Goal: Information Seeking & Learning: Learn about a topic

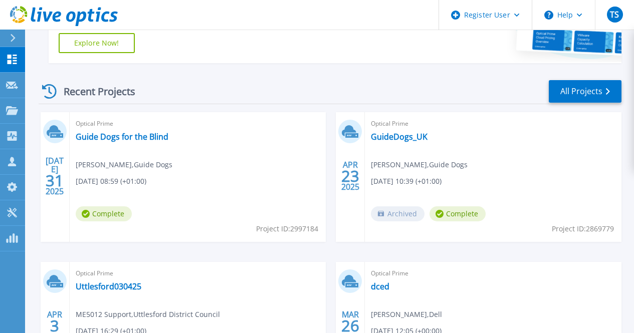
scroll to position [251, 0]
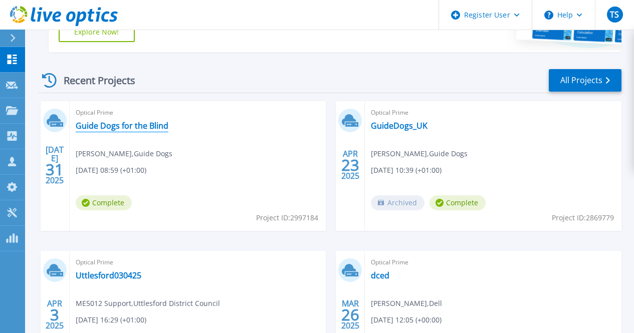
click at [154, 126] on link "Guide Dogs for the Blind" at bounding box center [122, 126] width 93 height 10
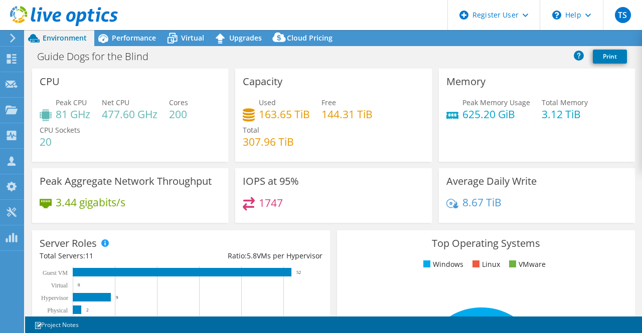
select select "USD"
click at [134, 41] on span "Performance" at bounding box center [134, 38] width 44 height 10
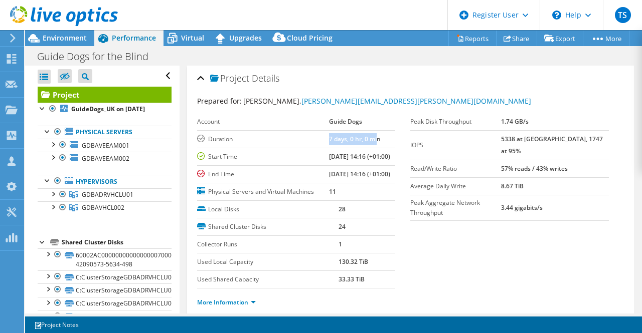
drag, startPoint x: 316, startPoint y: 139, endPoint x: 367, endPoint y: 141, distance: 51.2
click at [367, 141] on tr "Duration 7 days, 0 hr, 0 min" at bounding box center [296, 139] width 199 height 18
click at [60, 38] on span "Environment" at bounding box center [65, 38] width 44 height 10
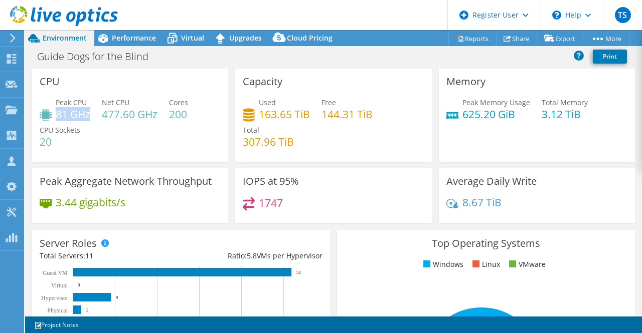
drag, startPoint x: 56, startPoint y: 115, endPoint x: 89, endPoint y: 116, distance: 33.6
click at [89, 116] on h4 "81 GHz" at bounding box center [73, 114] width 35 height 11
click at [131, 42] on span "Performance" at bounding box center [134, 38] width 44 height 10
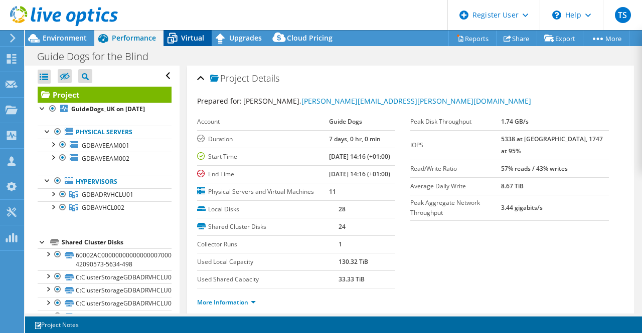
click at [185, 40] on span "Virtual" at bounding box center [192, 38] width 23 height 10
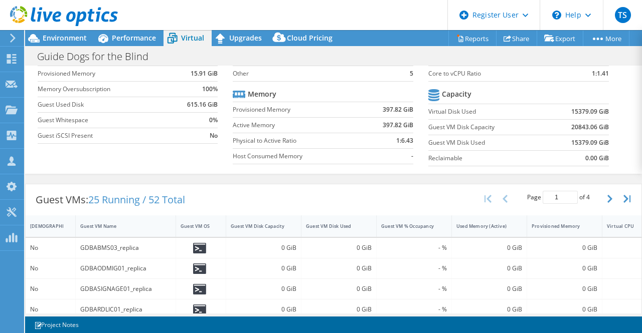
scroll to position [29, 0]
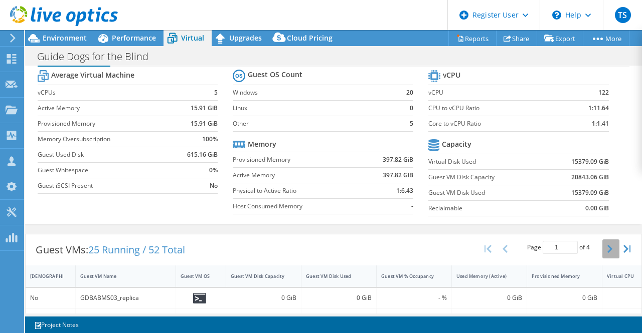
click at [607, 248] on icon "button" at bounding box center [609, 249] width 5 height 8
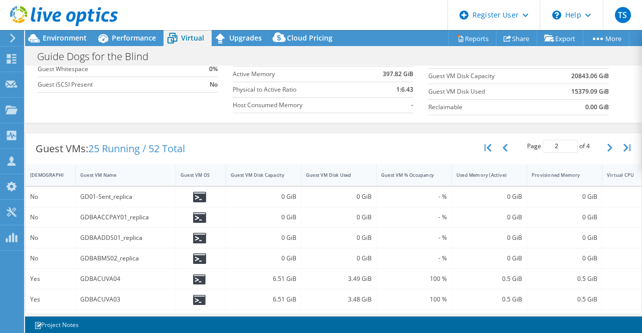
scroll to position [30, 0]
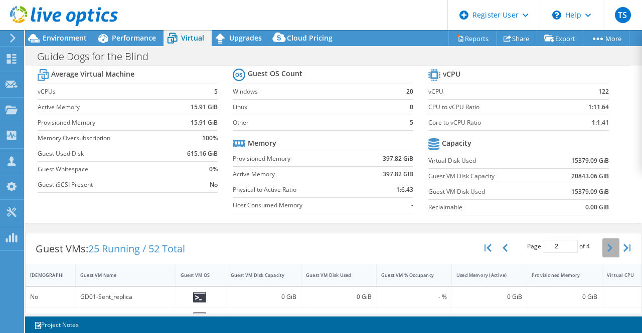
click at [607, 246] on icon "button" at bounding box center [609, 248] width 5 height 8
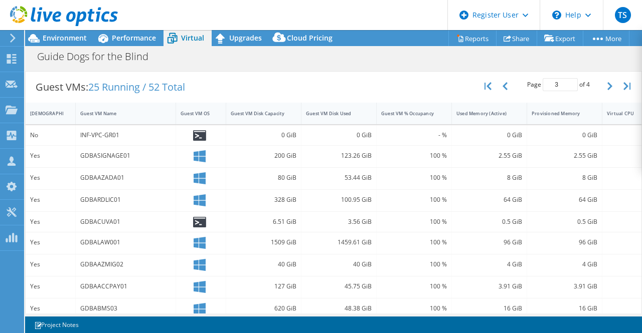
scroll to position [141, 0]
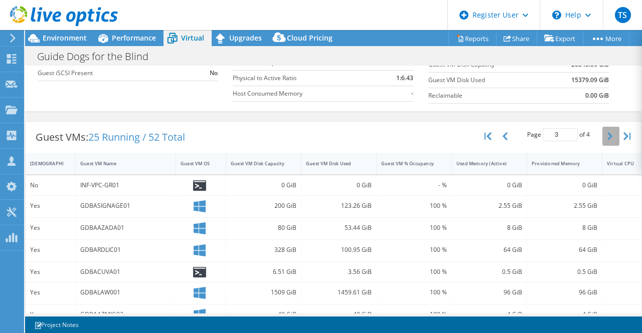
click at [602, 135] on button "button" at bounding box center [610, 136] width 17 height 19
type input "4"
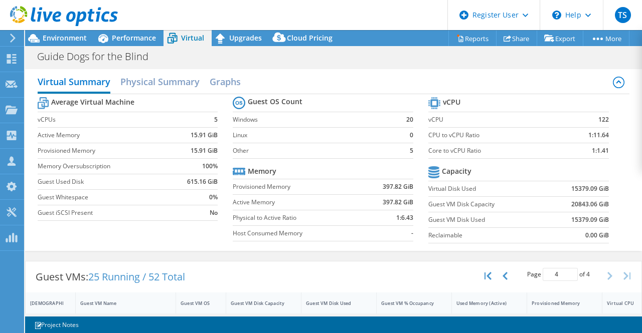
scroll to position [0, 0]
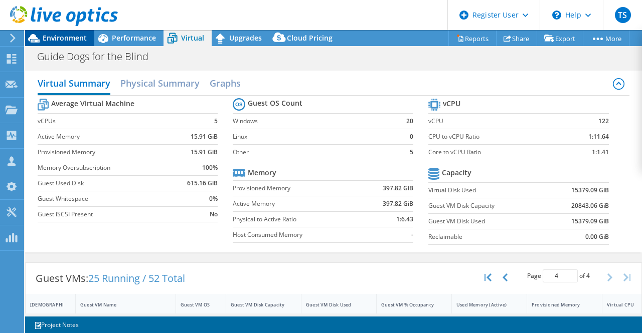
click at [77, 35] on span "Environment" at bounding box center [65, 38] width 44 height 10
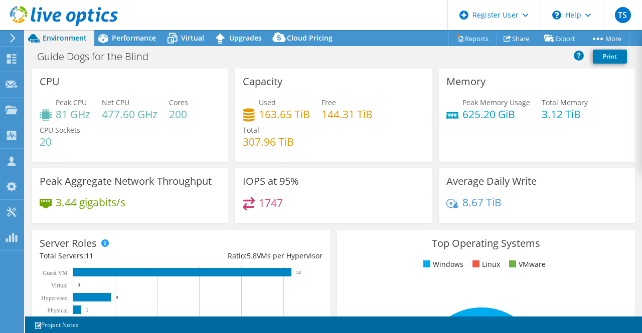
click at [406, 21] on header "TS Dell User Tanmoy Sarkar Tanmoy.Sarkar@Dell.com Dell My Profile Log Out \n He…" at bounding box center [321, 15] width 642 height 30
drag, startPoint x: 322, startPoint y: 113, endPoint x: 370, endPoint y: 116, distance: 47.7
click at [370, 116] on h4 "144.31 TiB" at bounding box center [346, 114] width 51 height 11
click at [364, 129] on div "Used 163.65 TiB Free 144.31 TiB Total 307.96 TiB" at bounding box center [333, 127] width 181 height 60
drag, startPoint x: 320, startPoint y: 116, endPoint x: 379, endPoint y: 120, distance: 59.3
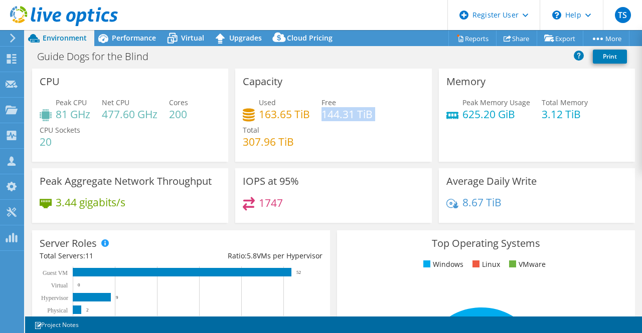
click at [379, 120] on div "Used 163.65 TiB Free 144.31 TiB Total 307.96 TiB" at bounding box center [333, 127] width 181 height 60
